Goal: Task Accomplishment & Management: Manage account settings

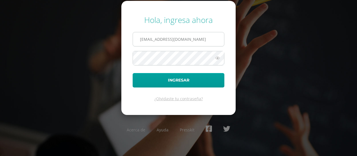
scroll to position [0, 6]
click at [221, 39] on input "[EMAIL_ADDRESS][DOMAIN_NAME]" at bounding box center [178, 39] width 91 height 14
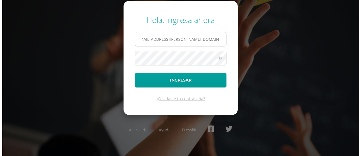
scroll to position [0, 1]
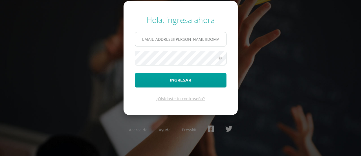
click at [221, 39] on input "[EMAIL_ADDRESS][PERSON_NAME][DOMAIN_NAME]" at bounding box center [180, 39] width 91 height 14
drag, startPoint x: 221, startPoint y: 39, endPoint x: 141, endPoint y: 40, distance: 79.6
click at [141, 40] on input "[EMAIL_ADDRESS][PERSON_NAME][DOMAIN_NAME]" at bounding box center [180, 39] width 91 height 14
type input "u"
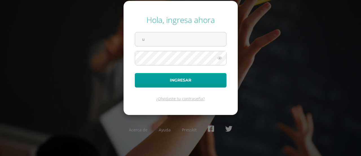
drag, startPoint x: 152, startPoint y: 40, endPoint x: 130, endPoint y: 38, distance: 22.1
click at [130, 38] on form "Hola, ingresa ahora u Ingresar ¿Olvidaste tu contraseña?" at bounding box center [181, 58] width 114 height 114
type input "[EMAIL_ADDRESS][DOMAIN_NAME]"
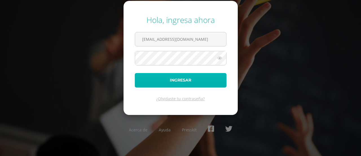
click at [178, 79] on button "Ingresar" at bounding box center [181, 80] width 92 height 14
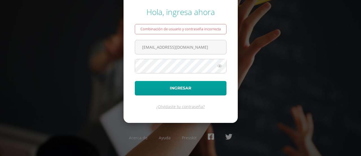
click at [220, 65] on icon at bounding box center [219, 65] width 7 height 7
